Goal: Task Accomplishment & Management: Complete application form

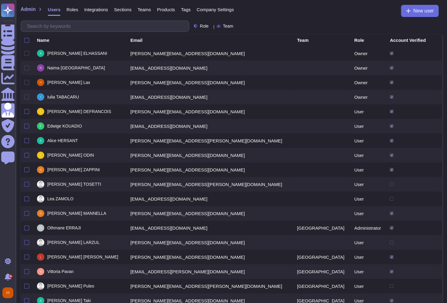
click at [233, 25] on span "Team" at bounding box center [228, 26] width 10 height 4
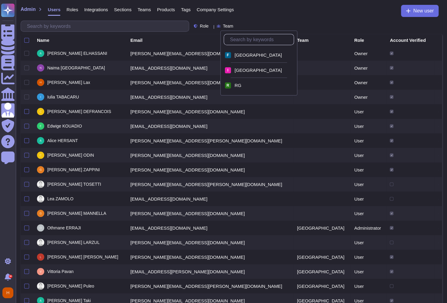
click at [278, 23] on div "Role Team" at bounding box center [232, 26] width 422 height 11
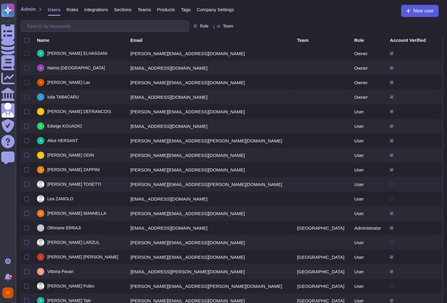
click at [415, 15] on button "New user" at bounding box center [420, 11] width 38 height 12
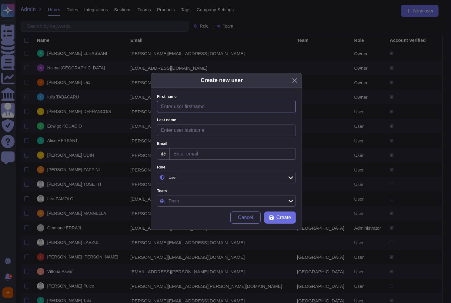
click at [242, 104] on input "First name" at bounding box center [226, 107] width 139 height 12
type input "Ivona"
type input "Oancea"
click at [246, 151] on input "Email" at bounding box center [233, 154] width 126 height 12
paste input "[URL][DOMAIN_NAME]"
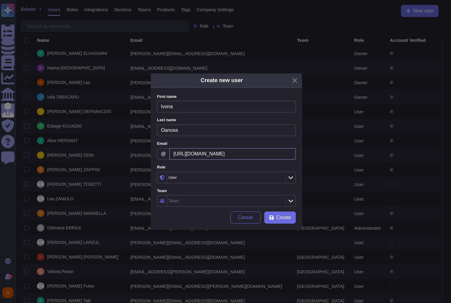
drag, startPoint x: 271, startPoint y: 157, endPoint x: 131, endPoint y: 146, distance: 140.9
click at [131, 146] on div "Create new user First name [PERSON_NAME] Please fill this field Last name [PERS…" at bounding box center [225, 151] width 451 height 303
paste input "[PERSON_NAME][EMAIL_ADDRESS][PERSON_NAME][DOMAIN_NAME]"
type input "[PERSON_NAME][EMAIL_ADDRESS][PERSON_NAME][DOMAIN_NAME]"
click at [251, 180] on div "User" at bounding box center [225, 177] width 117 height 11
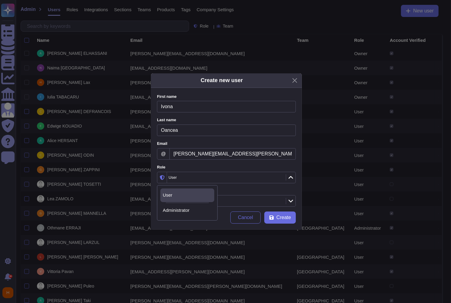
click at [264, 168] on label "Role" at bounding box center [226, 168] width 139 height 4
click at [251, 199] on div "Team" at bounding box center [225, 201] width 117 height 11
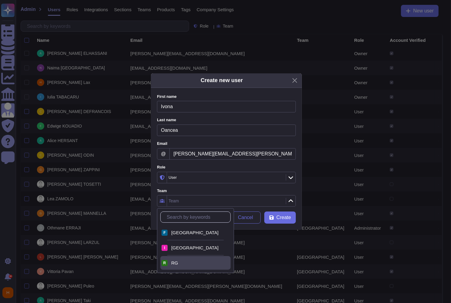
click at [185, 261] on div "RG" at bounding box center [199, 263] width 57 height 5
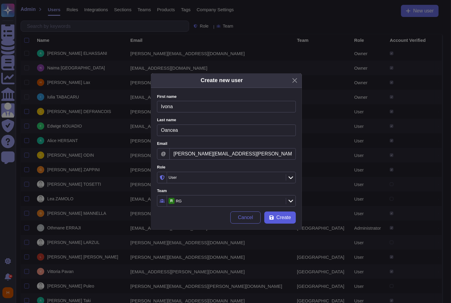
click at [275, 217] on button "Create" at bounding box center [281, 218] width 32 height 12
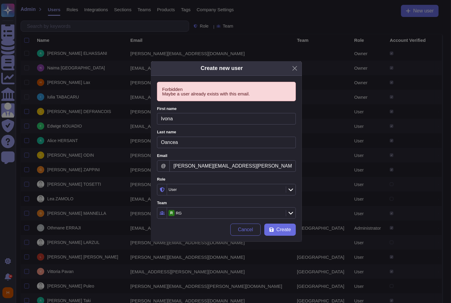
click at [2, 195] on div "Create new user Forbidden Maybe a user already exists with this email. First na…" at bounding box center [225, 151] width 451 height 303
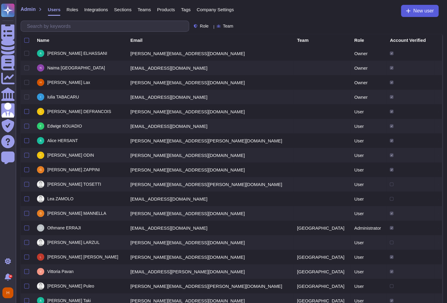
click at [422, 11] on span "New user" at bounding box center [423, 10] width 21 height 5
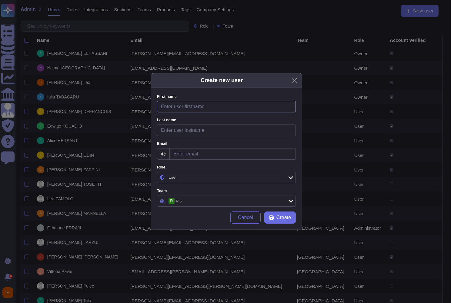
click at [179, 106] on input "First name" at bounding box center [226, 107] width 139 height 12
type input "Gio"
type input "[PERSON_NAME]"
click at [196, 155] on input "Email" at bounding box center [233, 154] width 126 height 12
paste input "[PERSON_NAME][EMAIL_ADDRESS][PERSON_NAME][DOMAIN_NAME]"
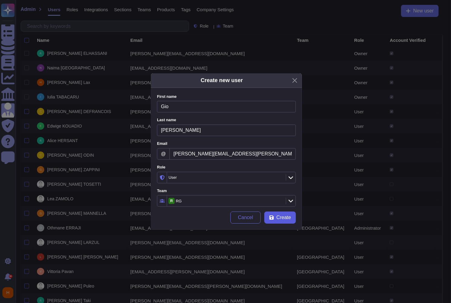
type input "[PERSON_NAME][EMAIL_ADDRESS][PERSON_NAME][DOMAIN_NAME]"
click at [275, 217] on button "Create" at bounding box center [281, 218] width 32 height 12
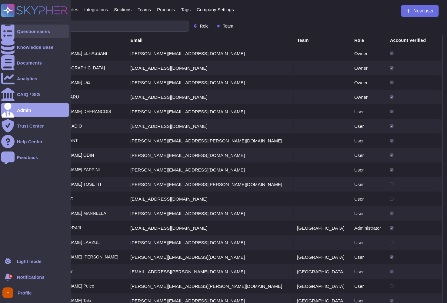
click at [7, 30] on icon at bounding box center [7, 31] width 13 height 18
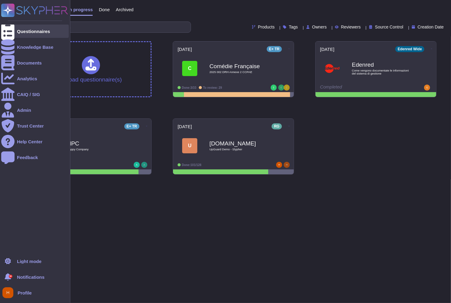
click at [8, 30] on icon at bounding box center [7, 31] width 13 height 18
click at [12, 46] on div at bounding box center [7, 46] width 13 height 13
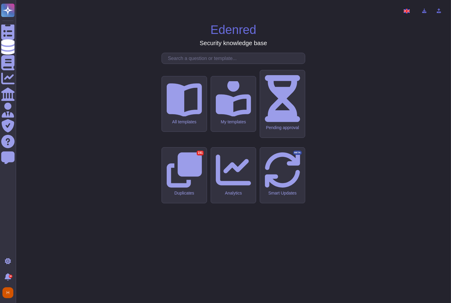
click at [200, 64] on input "text" at bounding box center [235, 58] width 140 height 11
click at [225, 64] on input "text" at bounding box center [235, 58] width 140 height 11
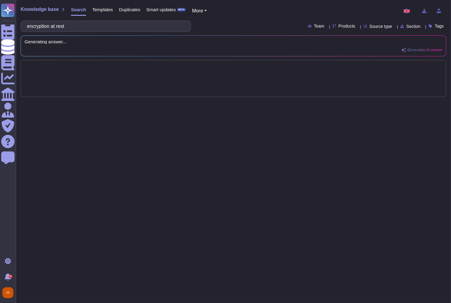
type input "encryption at rest"
click at [358, 27] on icon at bounding box center [358, 27] width 0 height 0
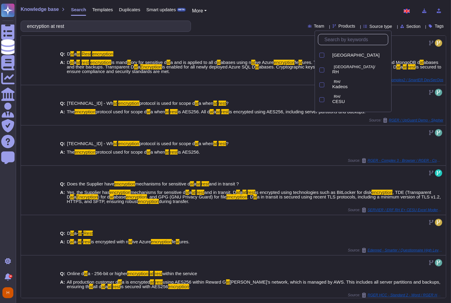
click at [338, 42] on input "text" at bounding box center [355, 39] width 67 height 11
type input "rg"
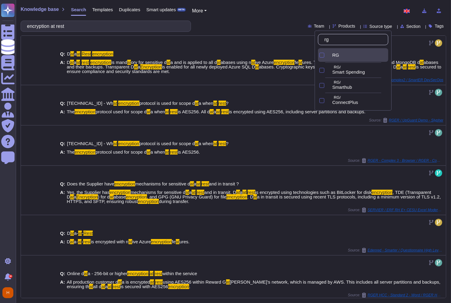
click at [337, 54] on div "RG" at bounding box center [359, 54] width 59 height 5
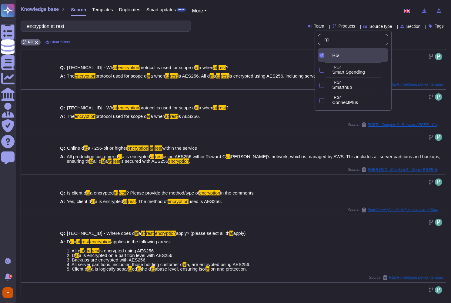
click at [249, 12] on div "Knowledge base Search Templates Duplicates Smart updates BETA More" at bounding box center [231, 11] width 421 height 12
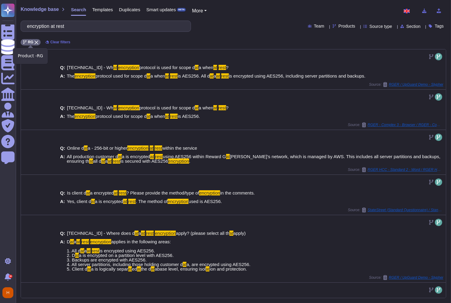
click at [31, 42] on span "RG" at bounding box center [30, 42] width 5 height 4
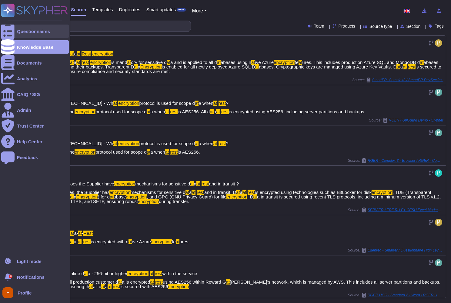
click at [8, 29] on icon at bounding box center [7, 31] width 13 height 18
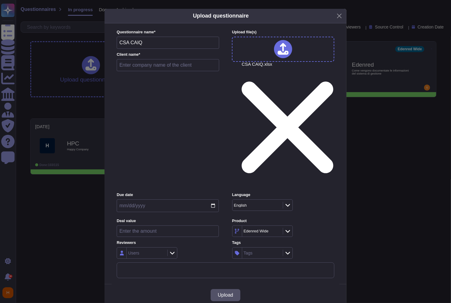
click at [150, 71] on input "text" at bounding box center [168, 65] width 103 height 12
type input "CSA CAIQ"
click at [173, 250] on icon at bounding box center [172, 253] width 5 height 6
type input "[PERSON_NAME]"
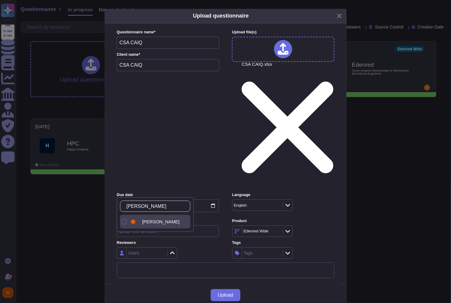
click at [155, 222] on span "[PERSON_NAME]" at bounding box center [160, 221] width 37 height 5
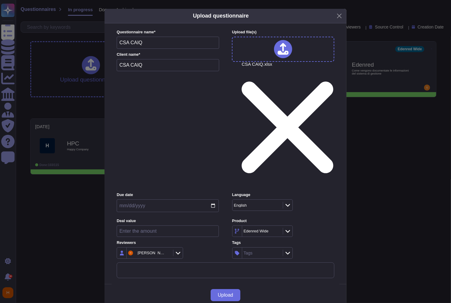
click at [210, 248] on div "[PERSON_NAME]" at bounding box center [168, 254] width 102 height 12
click at [277, 232] on icon at bounding box center [277, 232] width 0 height 0
click at [256, 226] on div "Edenred Wide" at bounding box center [261, 231] width 39 height 11
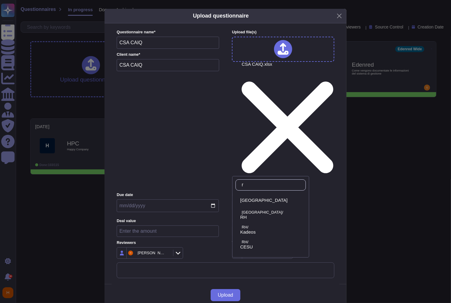
type input "rg"
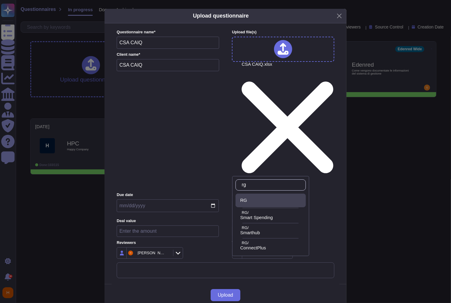
click at [277, 199] on div "RG" at bounding box center [272, 200] width 63 height 5
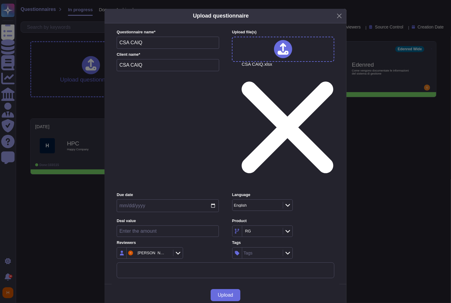
click at [311, 241] on label "Tags" at bounding box center [283, 243] width 102 height 4
click at [233, 293] on span "Upload" at bounding box center [225, 295] width 15 height 5
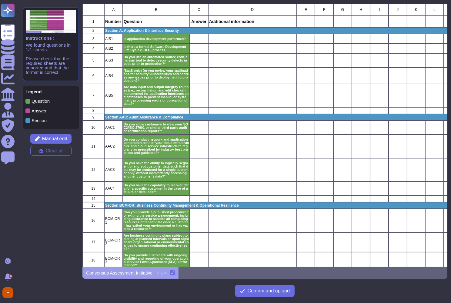
scroll to position [259, 361]
click at [196, 22] on p "Answer" at bounding box center [199, 21] width 17 height 4
click at [201, 20] on p "Answer" at bounding box center [199, 21] width 17 height 4
click at [201, 39] on div "grid" at bounding box center [199, 39] width 19 height 10
click at [201, 50] on div "grid" at bounding box center [199, 49] width 19 height 10
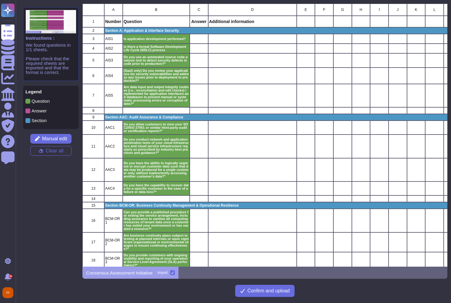
click at [243, 18] on div "Additional information" at bounding box center [252, 22] width 89 height 12
click at [55, 136] on span "Manual edit" at bounding box center [54, 138] width 25 height 5
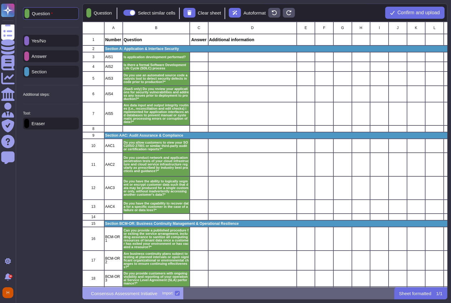
scroll to position [261, 361]
click at [46, 40] on p "Yes/No" at bounding box center [37, 41] width 17 height 5
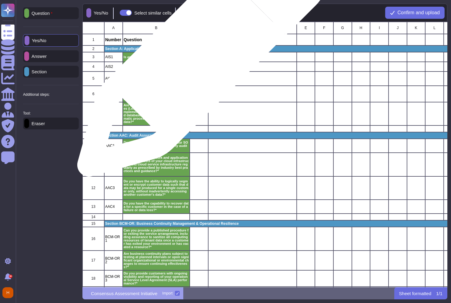
click at [200, 55] on div "grid" at bounding box center [199, 57] width 19 height 10
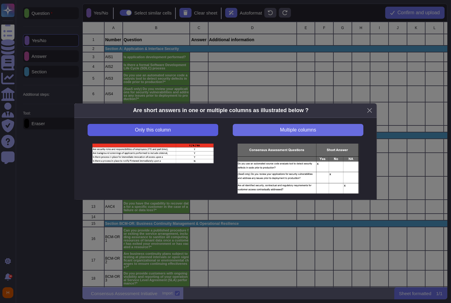
click at [159, 130] on span "Only this column" at bounding box center [153, 130] width 36 height 5
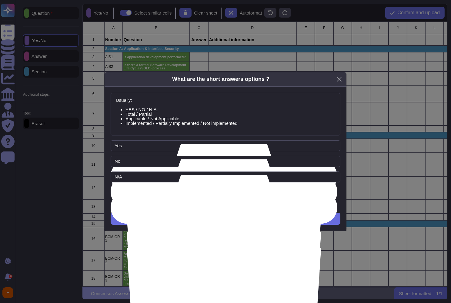
click at [250, 192] on button "Add Option" at bounding box center [225, 193] width 61 height 12
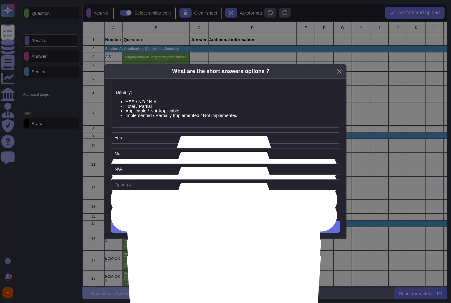
click at [202, 192] on div at bounding box center [226, 188] width 230 height 16
click at [202, 183] on input "text" at bounding box center [226, 185] width 230 height 11
type input "Partial"
click at [302, 208] on div "Usually: YES / NO / N.A. Total / Partial Applicable / Not Applicable Implemente…" at bounding box center [226, 159] width 242 height 160
click at [238, 229] on button "Next" at bounding box center [226, 227] width 230 height 12
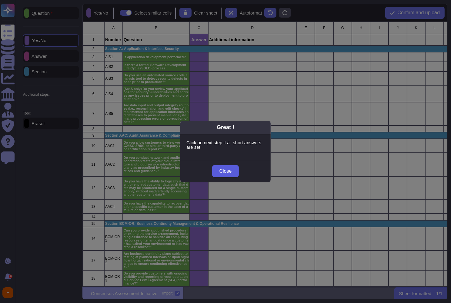
click at [231, 171] on span "Close" at bounding box center [226, 171] width 12 height 5
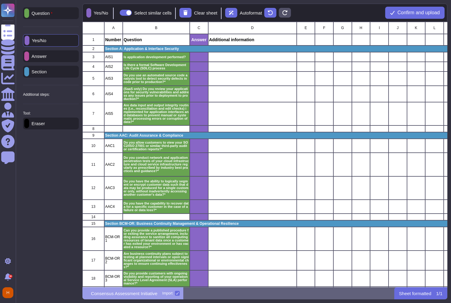
click at [56, 125] on div "Eraser" at bounding box center [51, 124] width 56 height 12
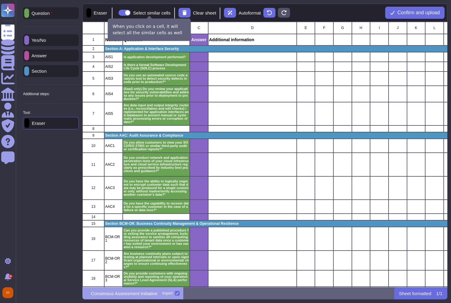
click at [131, 13] on span at bounding box center [125, 13] width 12 height 6
click at [116, 13] on input "Select similar cells" at bounding box center [116, 13] width 0 height 0
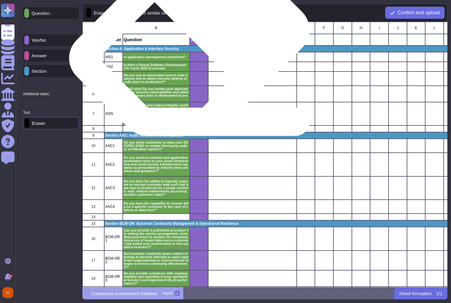
click at [194, 40] on p "Answer" at bounding box center [199, 40] width 17 height 4
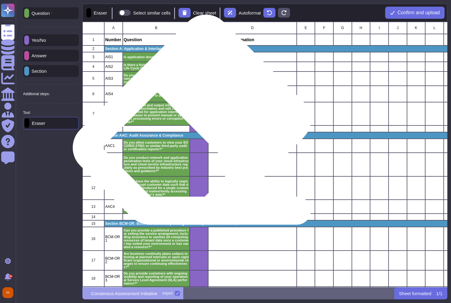
click at [197, 130] on div "grid" at bounding box center [199, 129] width 19 height 7
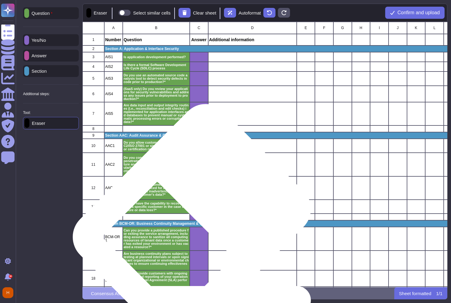
click at [197, 219] on div "grid" at bounding box center [199, 217] width 19 height 7
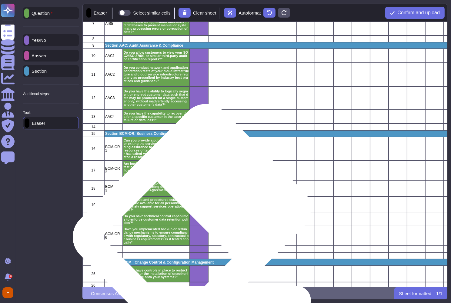
scroll to position [118, 0]
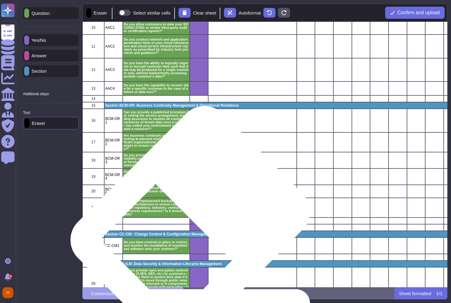
click at [195, 222] on div "grid" at bounding box center [199, 221] width 19 height 7
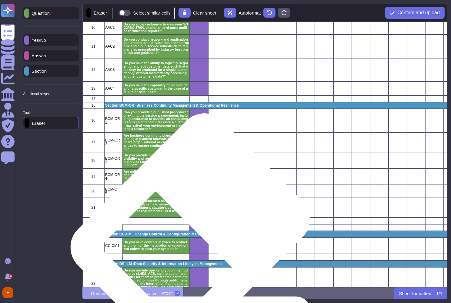
click at [195, 229] on div "grid" at bounding box center [199, 227] width 19 height 7
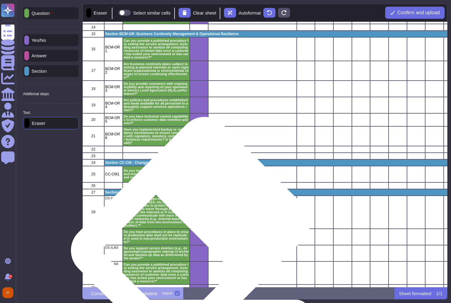
scroll to position [0, 0]
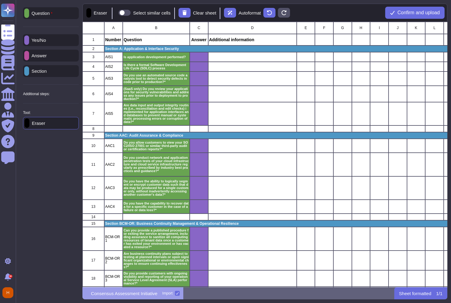
click at [44, 56] on p "Answer" at bounding box center [38, 55] width 18 height 5
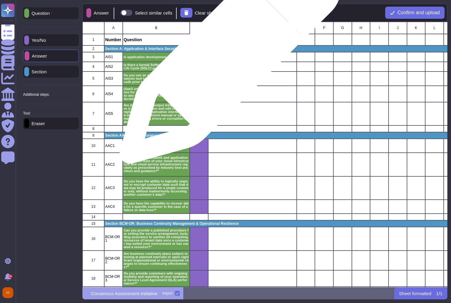
click at [227, 57] on div "grid" at bounding box center [252, 57] width 89 height 10
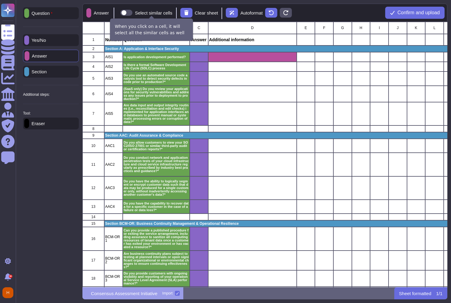
click at [133, 13] on span at bounding box center [126, 13] width 12 height 6
click at [118, 13] on input "Select similar cells" at bounding box center [118, 13] width 0 height 0
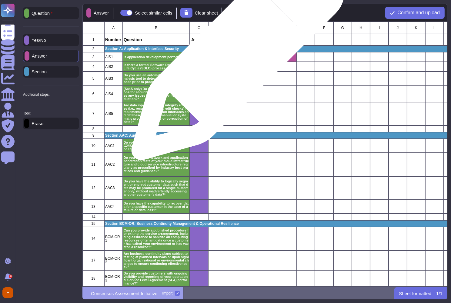
click at [236, 57] on div "grid" at bounding box center [252, 57] width 89 height 10
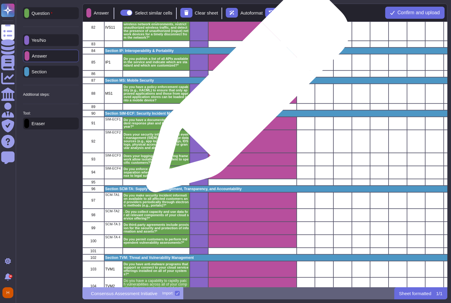
scroll to position [1180, 0]
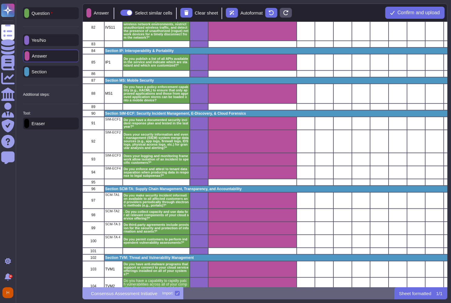
click at [58, 42] on div "Yes/No" at bounding box center [51, 40] width 56 height 12
click at [45, 126] on p "Eraser" at bounding box center [37, 123] width 16 height 5
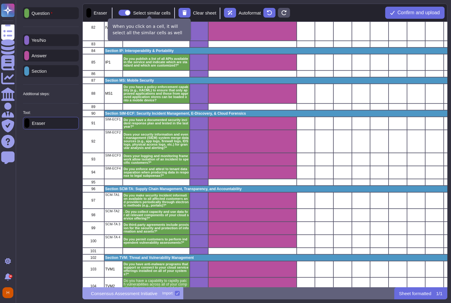
click at [131, 12] on span at bounding box center [125, 13] width 12 height 6
click at [116, 13] on input "Select similar cells" at bounding box center [116, 13] width 0 height 0
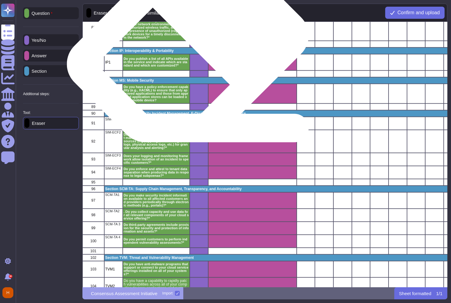
click at [193, 46] on div "grid" at bounding box center [199, 44] width 19 height 7
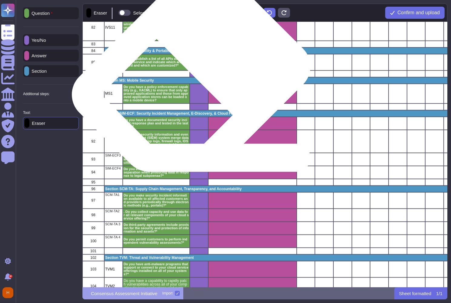
click at [196, 77] on div "Section MS: Mobile Security" at bounding box center [384, 80] width 561 height 7
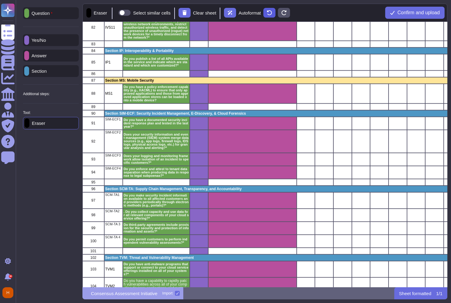
click at [272, 12] on icon at bounding box center [269, 12] width 5 height 5
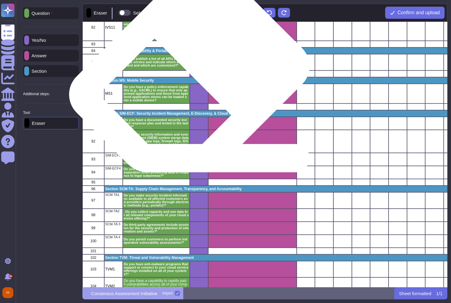
click at [194, 76] on div "grid" at bounding box center [199, 74] width 19 height 7
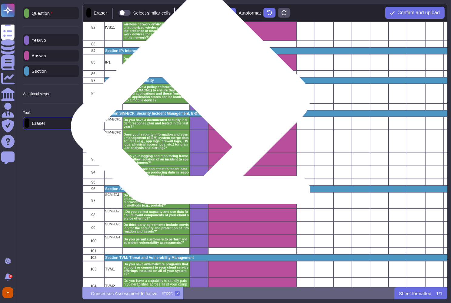
click at [195, 109] on div "grid" at bounding box center [199, 107] width 19 height 7
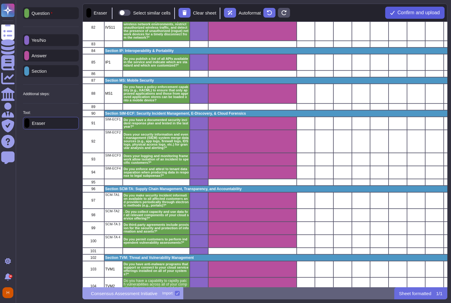
click at [418, 16] on button "Confirm and upload" at bounding box center [415, 13] width 59 height 12
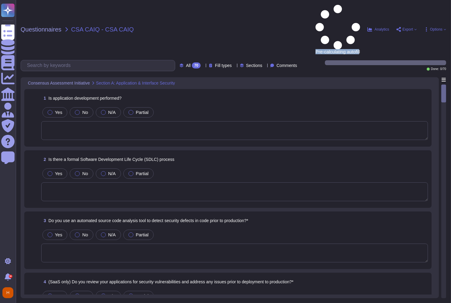
drag, startPoint x: 304, startPoint y: 7, endPoint x: 356, endPoint y: 8, distance: 52.5
click at [356, 8] on div "Pre-calculating autofill Analytics Export Options" at bounding box center [370, 29] width 154 height 49
click at [258, 9] on div "Questionnaires CSA CAIQ - CSA CAIQ" at bounding box center [154, 29] width 267 height 49
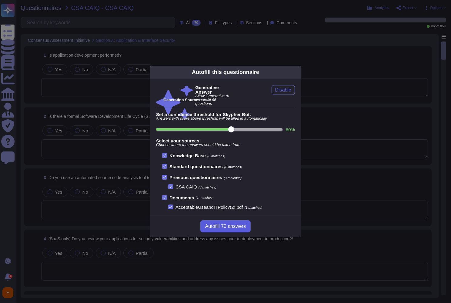
click at [235, 228] on span "Autofill 70 answers" at bounding box center [225, 226] width 41 height 5
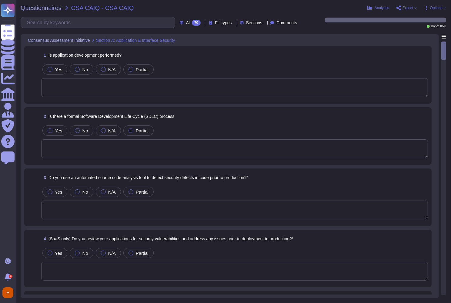
type textarea "Yes, our organization develops software applications. We follow an agile approa…"
type textarea "Yes, we have a documented Software Development Life Cycle (SDLC) policy that de…"
type textarea "Yes, we use several automated source code analysis tools to detect security def…"
type textarea "Yes, we perform regular reviews of our applications for security vulnerabilitie…"
type textarea "Data input integrity is ensured through automated systems that verify the corre…"
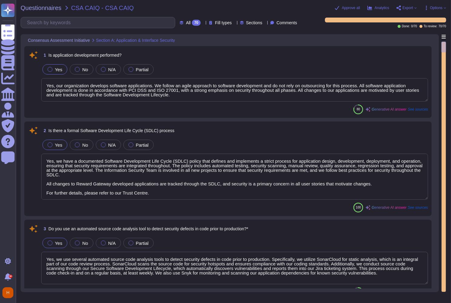
click at [174, 56] on div "1 Is application development performed?" at bounding box center [234, 55] width 387 height 11
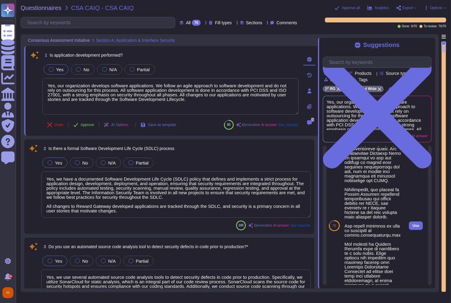
scroll to position [411, 0]
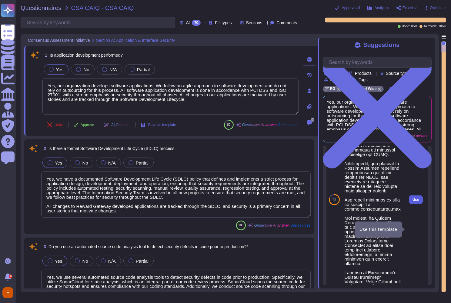
click at [413, 202] on span "Use" at bounding box center [416, 200] width 7 height 4
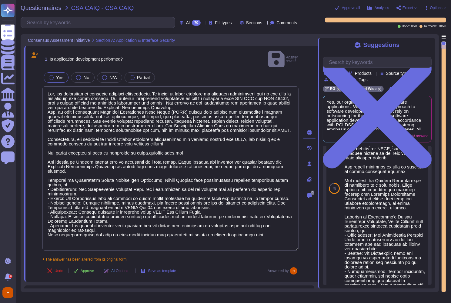
scroll to position [285, 0]
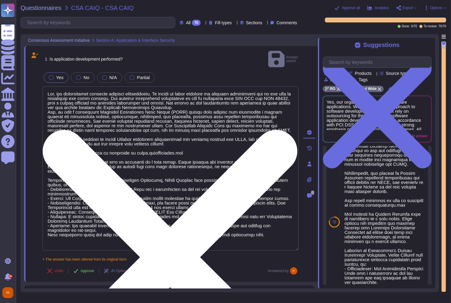
click at [244, 100] on textarea at bounding box center [170, 168] width 256 height 164
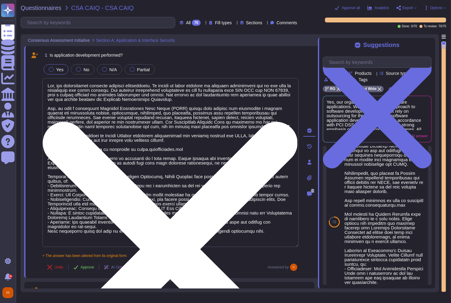
scroll to position [0, 0]
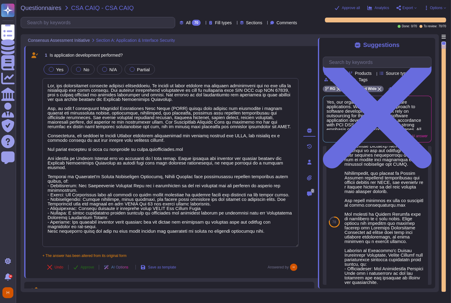
type textarea "Yes, our organization develops software applications. We follow an agile approa…"
click at [84, 267] on span "Approve" at bounding box center [88, 268] width 14 height 4
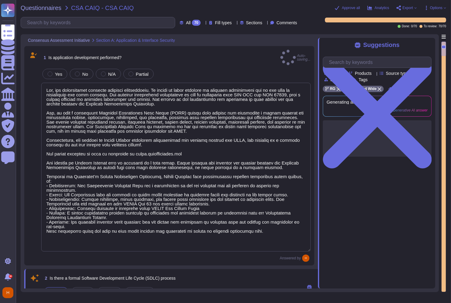
type textarea "Yes, we perform regular reviews of our applications for security vulnerabilitie…"
type textarea "Data input integrity is ensured through automated systems that verify the corre…"
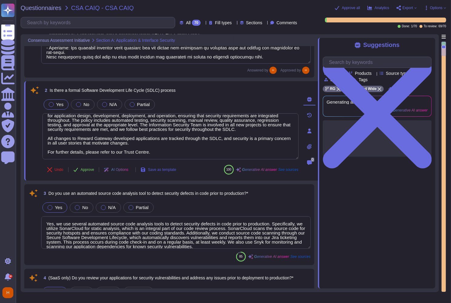
type textarea "Yes, our organization develops software applications. We follow an agile approa…"
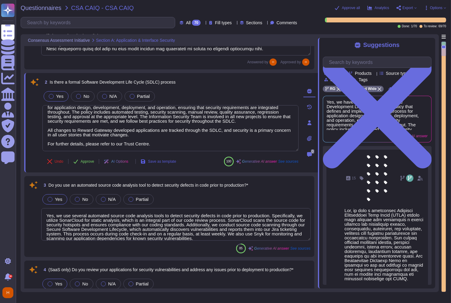
type textarea "Data input integrity is ensured through automated systems that verify the corre…"
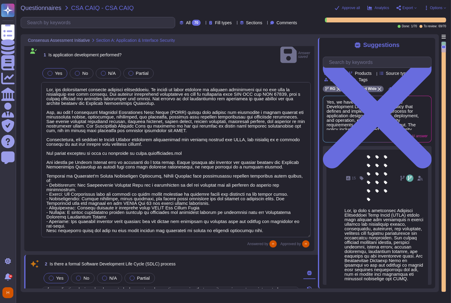
type textarea "Yes, we perform regular reviews of our applications for security vulnerabilitie…"
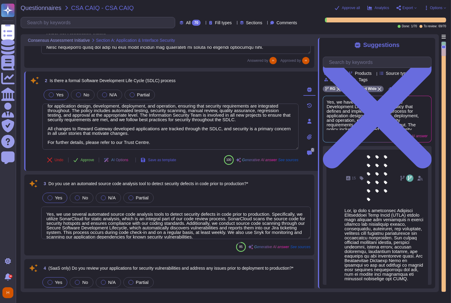
type textarea "Data input integrity is ensured through automated systems that verify the corre…"
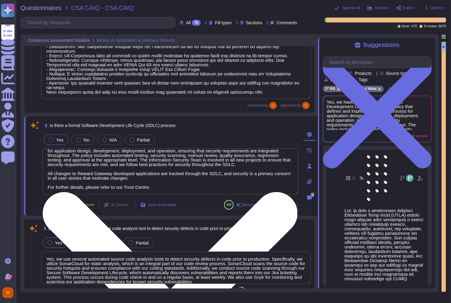
scroll to position [134, 0]
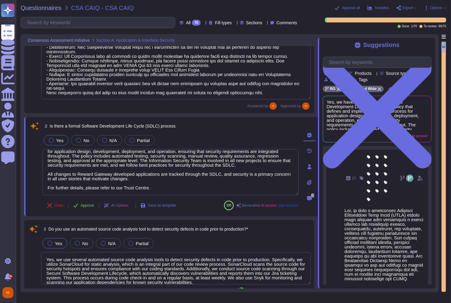
click at [409, 5] on div "Approve all Analytics Export Options" at bounding box center [370, 8] width 154 height 6
click at [407, 8] on span "Export" at bounding box center [408, 8] width 11 height 4
click at [281, 8] on div "Questionnaires CSA CAIQ - CSA CAIQ" at bounding box center [154, 8] width 267 height 6
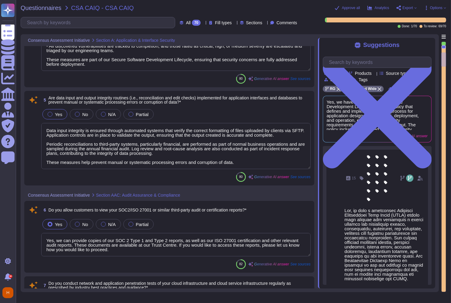
type textarea "Yes, we can provide copies of our SOC 2 Type 1 and Type 2 reports, as well as o…"
type textarea "We conduct regular penetration tests on our cloud infrastructure and cloud serv…"
type textarea "Yes, we have the ability to logically segment and encrypt customer data to ensu…"
type textarea "Yes, we have the capability to recover data for a specific customer in the case…"
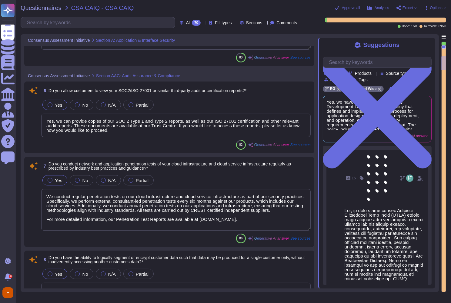
type textarea "Upon termination of the service arrangement, we have documented procedures in p…"
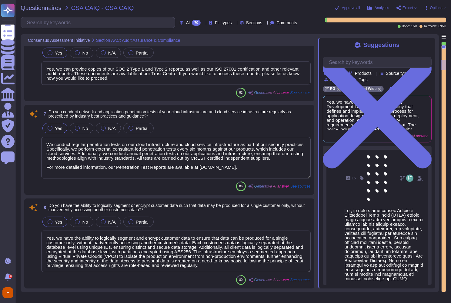
scroll to position [628, 0]
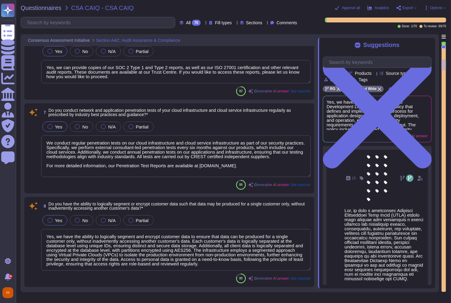
click at [278, 7] on div "Questionnaires CSA CAIQ - CSA CAIQ" at bounding box center [154, 8] width 267 height 6
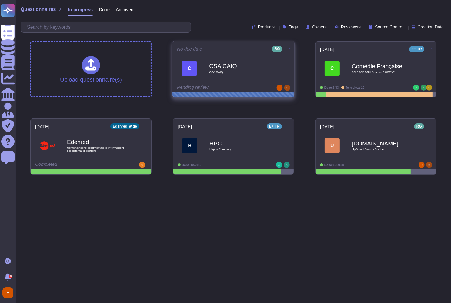
click at [220, 79] on div "CSA CAIQ CSA CAIQ" at bounding box center [239, 68] width 61 height 25
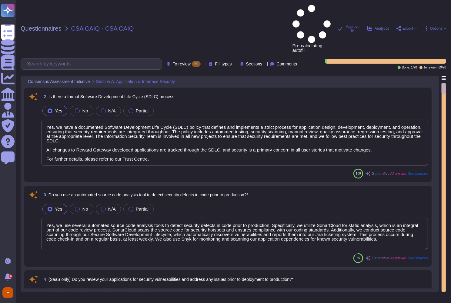
type textarea "Yes, we have a documented Software Development Life Cycle (SDLC) policy that de…"
type textarea "Yes, we use several automated source code analysis tools to detect security def…"
type textarea "Yes, we perform regular reviews of our applications for security vulnerabilitie…"
type textarea "Data input integrity is ensured through automated systems that verify the corre…"
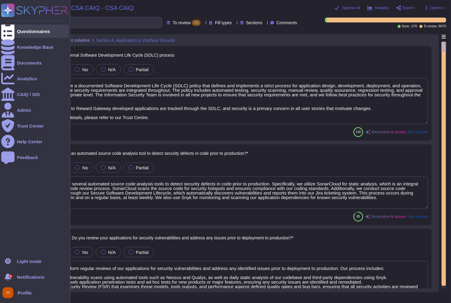
click at [34, 31] on div "Questionnaires" at bounding box center [33, 31] width 33 height 5
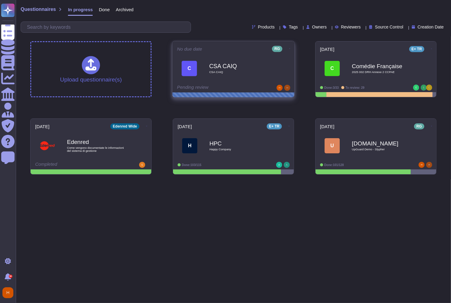
click at [289, 48] on icon at bounding box center [289, 49] width 1 height 2
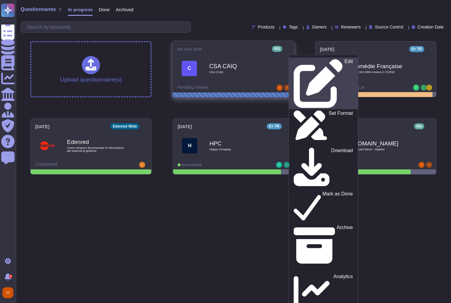
click at [312, 62] on div "Edit" at bounding box center [323, 83] width 59 height 49
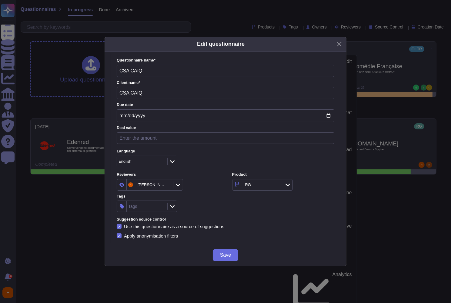
click at [176, 185] on icon at bounding box center [178, 185] width 5 height 3
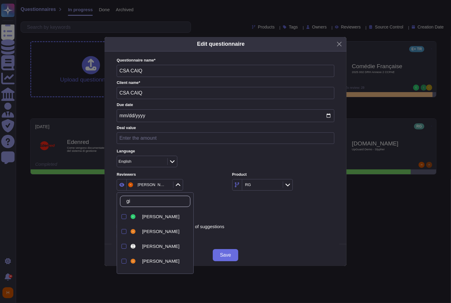
type input "gio"
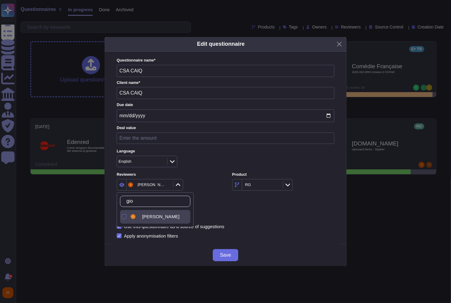
click at [160, 220] on div "[PERSON_NAME]" at bounding box center [160, 217] width 61 height 14
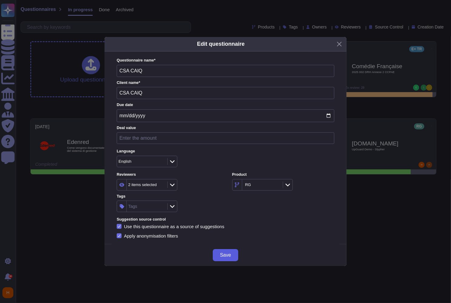
click at [225, 255] on span "Save" at bounding box center [225, 255] width 11 height 5
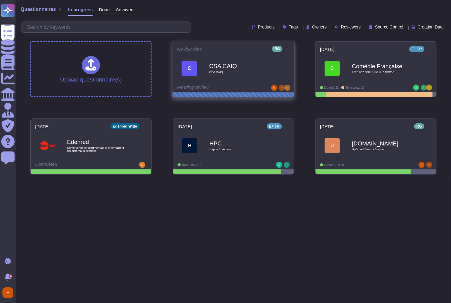
click at [289, 49] on icon at bounding box center [289, 49] width 1 height 0
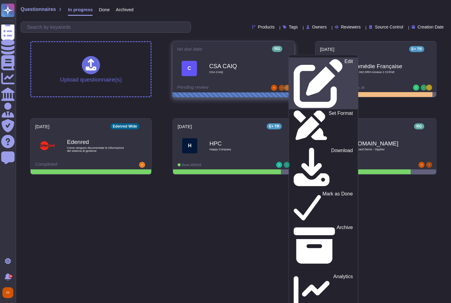
click at [345, 62] on p "Edit" at bounding box center [349, 83] width 8 height 49
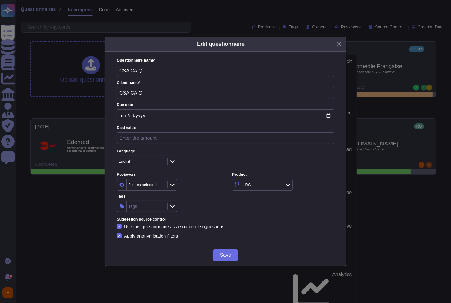
click at [152, 186] on div "2 items selected" at bounding box center [142, 185] width 29 height 4
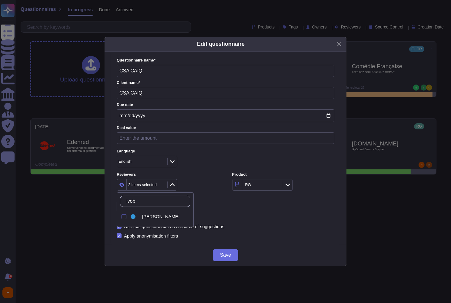
type input "ivo"
click at [168, 217] on span "[PERSON_NAME]" at bounding box center [160, 216] width 37 height 5
click at [234, 253] on button "Save" at bounding box center [225, 255] width 25 height 12
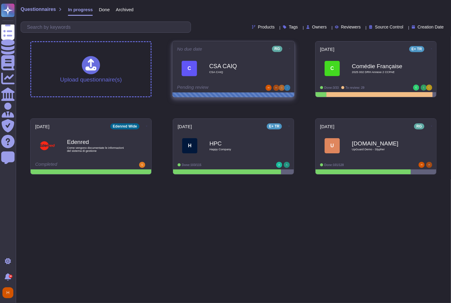
click at [235, 71] on span "CSA CAIQ" at bounding box center [239, 72] width 61 height 3
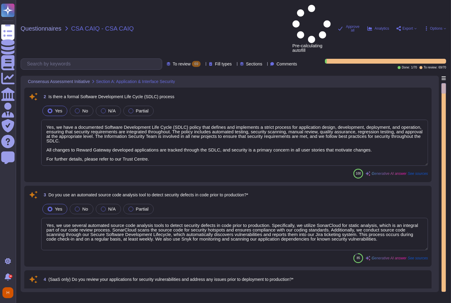
type textarea "Yes, we have a documented Software Development Life Cycle (SDLC) policy that de…"
type textarea "Yes, we use several automated source code analysis tools to detect security def…"
type textarea "Yes, we perform regular reviews of our applications for security vulnerabilitie…"
type textarea "Data input integrity is ensured through automated systems that verify the corre…"
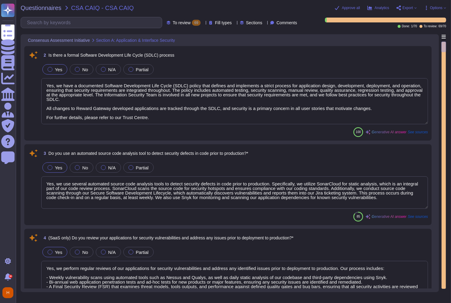
click at [207, 131] on div "100 Generative AI answer See sources" at bounding box center [234, 132] width 387 height 10
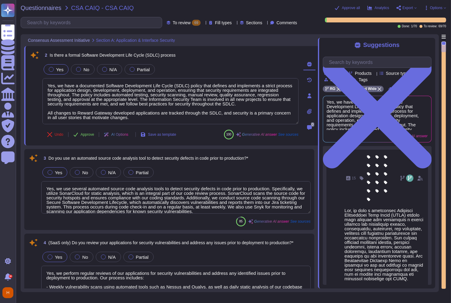
click at [308, 97] on icon at bounding box center [310, 95] width 4 height 5
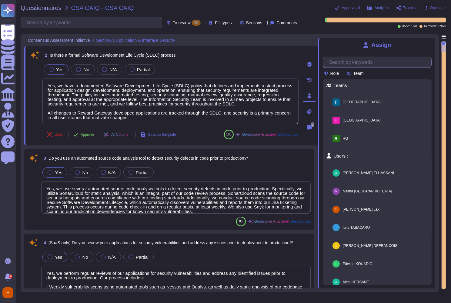
click at [361, 61] on input "text" at bounding box center [378, 62] width 105 height 11
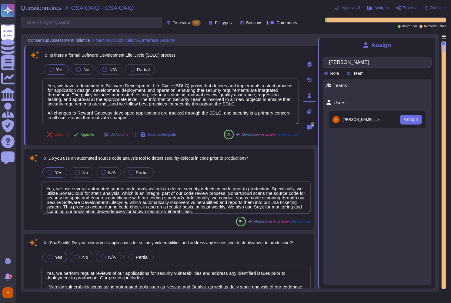
type input "[PERSON_NAME]"
click at [353, 121] on span "Harvey Lax" at bounding box center [361, 120] width 37 height 4
click at [411, 118] on span "Assign" at bounding box center [411, 119] width 15 height 5
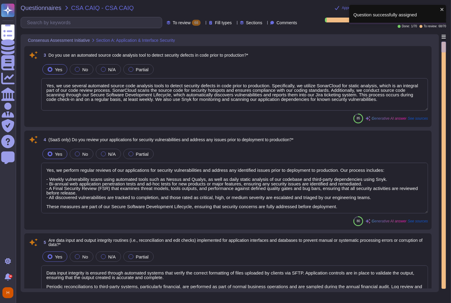
type textarea "Yes, we can provide copies of our SOC 2 Type 1 and Type 2 reports, as well as o…"
type textarea "We conduct regular penetration tests on our cloud infrastructure and cloud serv…"
type textarea "Yes, we use several automated source code analysis tools to detect security def…"
type textarea "Yes, we perform regular reviews of our applications for security vulnerabilitie…"
type textarea "Data input integrity is ensured through automated systems that verify the corre…"
